Goal: Download file/media

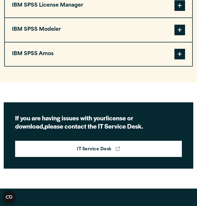
scroll to position [552, 0]
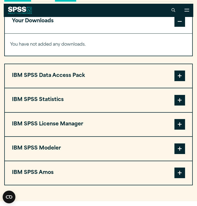
scroll to position [305, 0]
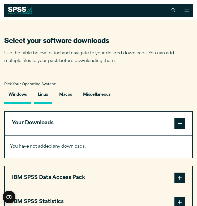
click at [41, 96] on button "Linux" at bounding box center [43, 96] width 19 height 15
click at [63, 101] on button "Macos" at bounding box center [65, 96] width 21 height 15
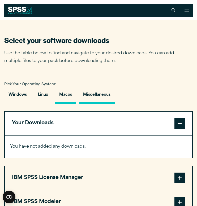
click at [98, 98] on button "Miscellaneous" at bounding box center [97, 96] width 36 height 15
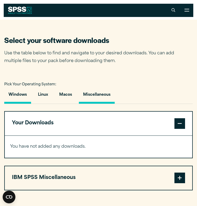
click at [12, 98] on button "Windows" at bounding box center [17, 96] width 27 height 15
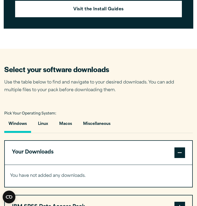
scroll to position [276, 0]
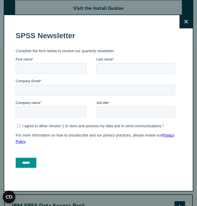
click at [186, 20] on icon at bounding box center [186, 22] width 4 height 4
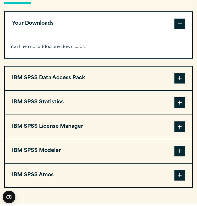
scroll to position [405, 0]
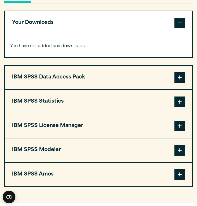
click at [134, 102] on button "IBM SPSS Statistics" at bounding box center [98, 102] width 187 height 24
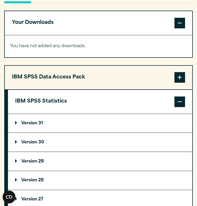
click at [117, 126] on summary "Version 31" at bounding box center [100, 123] width 184 height 19
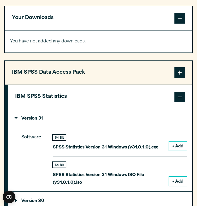
scroll to position [411, 0]
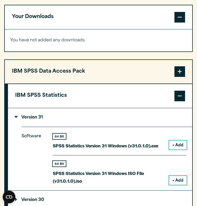
click at [175, 144] on button "+ Add" at bounding box center [178, 145] width 18 height 9
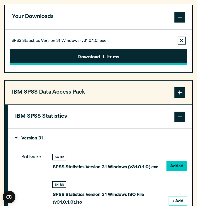
click at [143, 59] on button "Download 1 Items" at bounding box center [98, 57] width 177 height 16
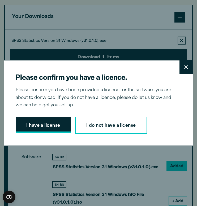
click at [51, 125] on button "I have a license" at bounding box center [43, 125] width 55 height 16
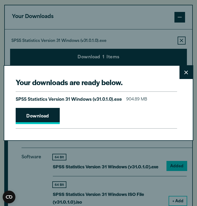
click at [40, 120] on link "Download" at bounding box center [38, 116] width 44 height 16
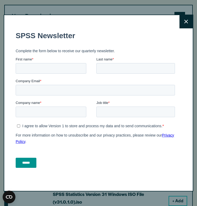
click at [187, 24] on button "Close" at bounding box center [185, 21] width 13 height 13
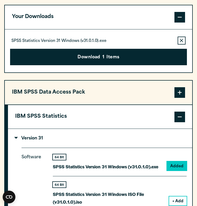
click at [125, 114] on button "IBM SPSS Statistics" at bounding box center [100, 117] width 184 height 24
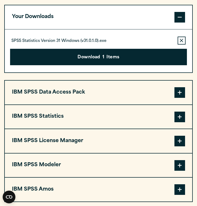
click at [69, 13] on button "Your Downloads" at bounding box center [98, 17] width 187 height 24
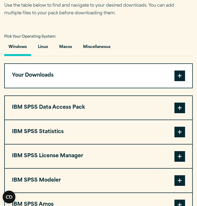
scroll to position [352, 0]
click at [71, 49] on button "Macos" at bounding box center [65, 48] width 21 height 15
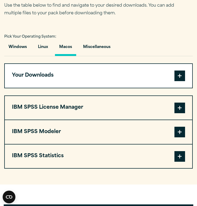
click at [178, 154] on span at bounding box center [179, 156] width 11 height 11
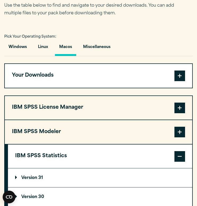
click at [151, 176] on summary "Version 31" at bounding box center [100, 178] width 184 height 19
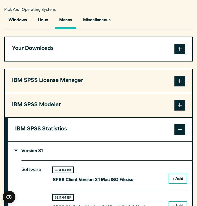
scroll to position [380, 0]
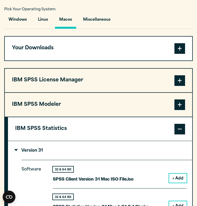
click at [177, 175] on button "+ Add" at bounding box center [178, 178] width 18 height 9
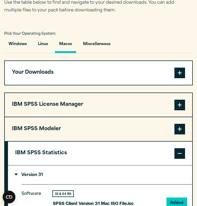
scroll to position [377, 0]
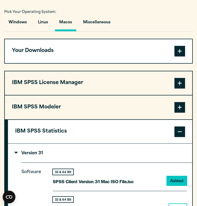
click at [147, 9] on div "Pick Your Operating System: Windows Linux Macos Miscellaneous" at bounding box center [98, 19] width 188 height 23
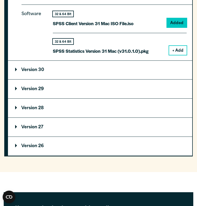
scroll to position [501, 0]
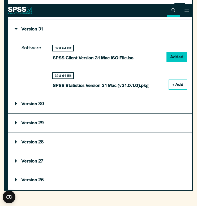
click at [178, 5] on button "Open Site Search" at bounding box center [173, 10] width 13 height 13
click at [161, 51] on div "Close Search for: Submit Site Search" at bounding box center [98, 103] width 197 height 206
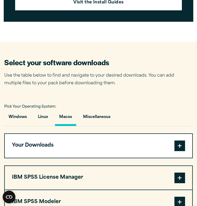
scroll to position [367, 0]
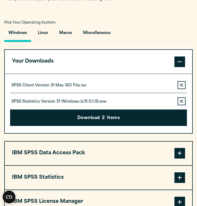
scroll to position [367, 0]
click at [182, 102] on icon "button" at bounding box center [181, 101] width 3 height 3
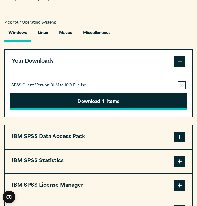
click at [167, 99] on button "Download 1 Items" at bounding box center [98, 101] width 177 height 16
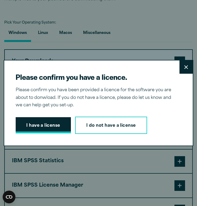
click at [64, 123] on button "I have a license" at bounding box center [43, 125] width 55 height 16
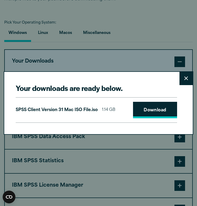
click at [144, 110] on link "Download" at bounding box center [155, 110] width 44 height 16
click at [71, 31] on div "Your downloads are ready below. Close SPSS Client Version 31 Mac ISO File.iso 1…" at bounding box center [98, 103] width 197 height 206
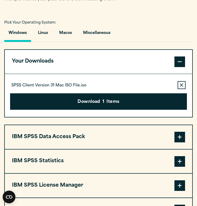
click at [68, 13] on section "Select your software downloads Use the table below to find and navigate to your…" at bounding box center [98, 110] width 197 height 305
click at [75, 11] on section "Select your software downloads Use the table below to find and navigate to your…" at bounding box center [98, 110] width 197 height 305
click at [45, 12] on section "Select your software downloads Use the table below to find and navigate to your…" at bounding box center [98, 110] width 197 height 305
click at [78, 9] on section "Select your software downloads Use the table below to find and navigate to your…" at bounding box center [98, 110] width 197 height 305
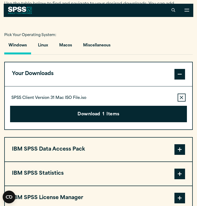
scroll to position [351, 0]
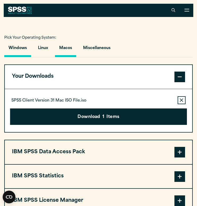
click at [67, 44] on button "Macos" at bounding box center [65, 49] width 21 height 15
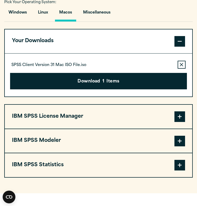
scroll to position [398, 0]
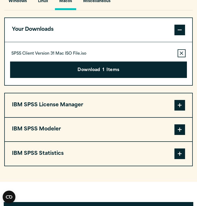
click at [82, 153] on button "IBM SPSS Statistics" at bounding box center [98, 154] width 187 height 24
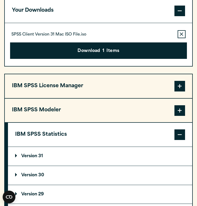
scroll to position [418, 0]
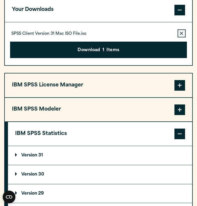
click at [43, 156] on p "Version 31" at bounding box center [29, 155] width 28 height 4
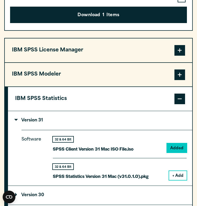
scroll to position [453, 0]
click at [67, 94] on button "IBM SPSS Statistics" at bounding box center [100, 99] width 184 height 24
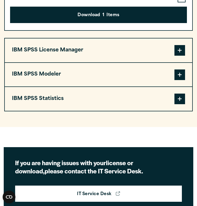
click at [62, 104] on button "IBM SPSS Statistics" at bounding box center [98, 99] width 187 height 24
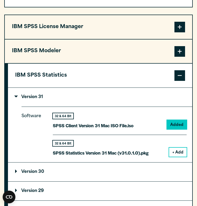
scroll to position [500, 0]
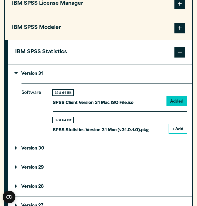
click at [44, 148] on p "Version 30" at bounding box center [29, 149] width 29 height 4
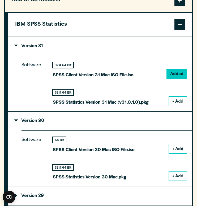
scroll to position [528, 0]
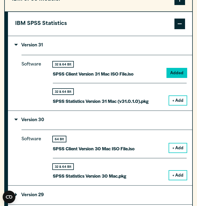
click at [173, 98] on button "+ Add" at bounding box center [178, 100] width 18 height 9
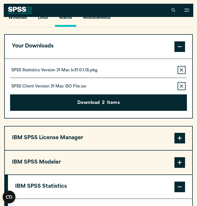
scroll to position [374, 0]
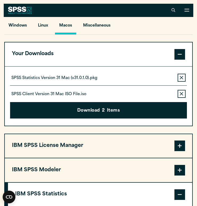
click at [180, 95] on icon "button" at bounding box center [181, 94] width 3 height 4
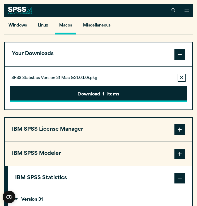
click at [160, 91] on button "Download 1 Items" at bounding box center [98, 94] width 177 height 16
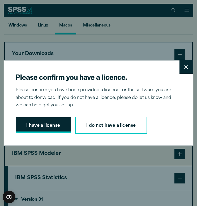
click at [37, 124] on button "I have a license" at bounding box center [43, 125] width 55 height 16
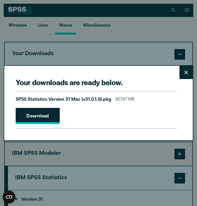
click at [35, 120] on link "Download" at bounding box center [38, 116] width 44 height 16
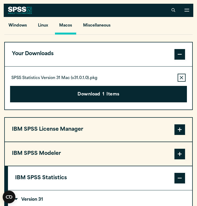
click at [74, 54] on div "Your downloads are ready below. Close SPSS Statistics Version 31 Mac (v31.0.1.0…" at bounding box center [98, 103] width 197 height 206
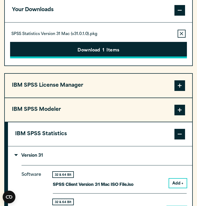
scroll to position [442, 0]
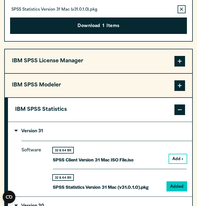
click at [74, 130] on summary "Version 31" at bounding box center [100, 131] width 184 height 19
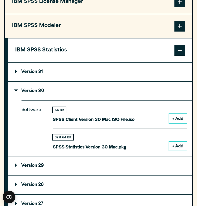
scroll to position [504, 0]
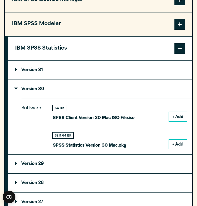
click at [175, 142] on button "+ Add" at bounding box center [178, 144] width 18 height 9
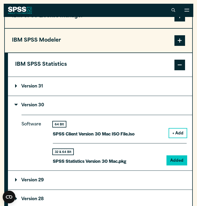
scroll to position [336, 0]
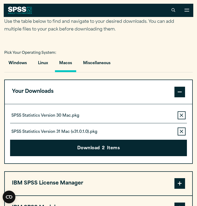
click at [182, 132] on icon "button" at bounding box center [181, 132] width 3 height 4
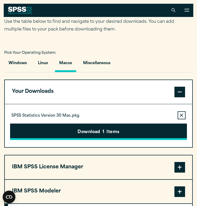
click at [153, 129] on button "Download 1 Items" at bounding box center [98, 132] width 177 height 16
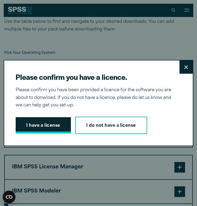
click at [45, 124] on button "I have a license" at bounding box center [43, 125] width 55 height 16
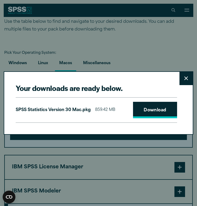
click at [146, 109] on link "Download" at bounding box center [155, 110] width 44 height 16
click at [79, 37] on div "Your downloads are ready below. Close SPSS Statistics Version 30 Mac.pkg 859.42…" at bounding box center [98, 103] width 197 height 206
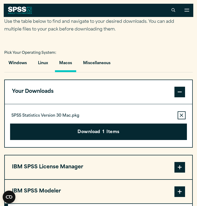
click at [58, 36] on section "Select your software downloads Use the table below to find and navigate to your…" at bounding box center [98, 201] width 197 height 427
